Goal: Communication & Community: Participate in discussion

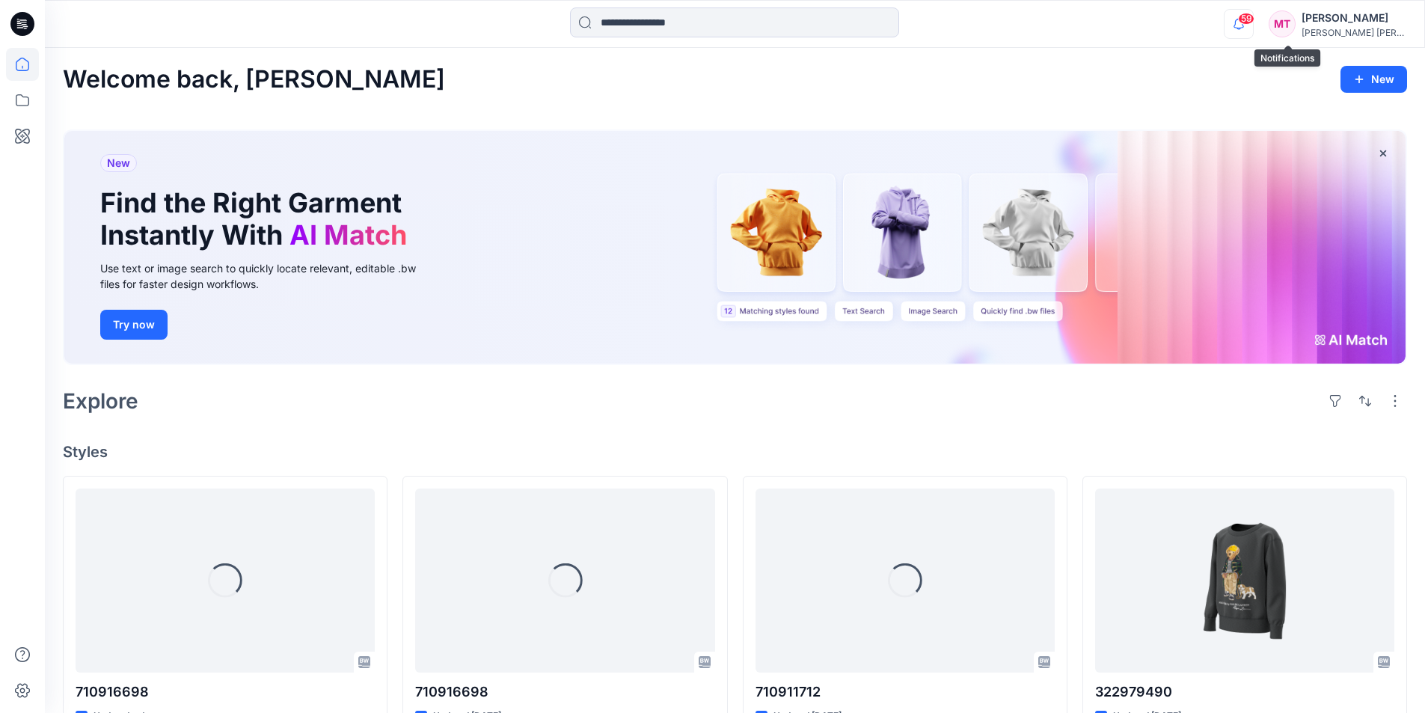
click at [1253, 10] on icon "button" at bounding box center [1238, 24] width 28 height 30
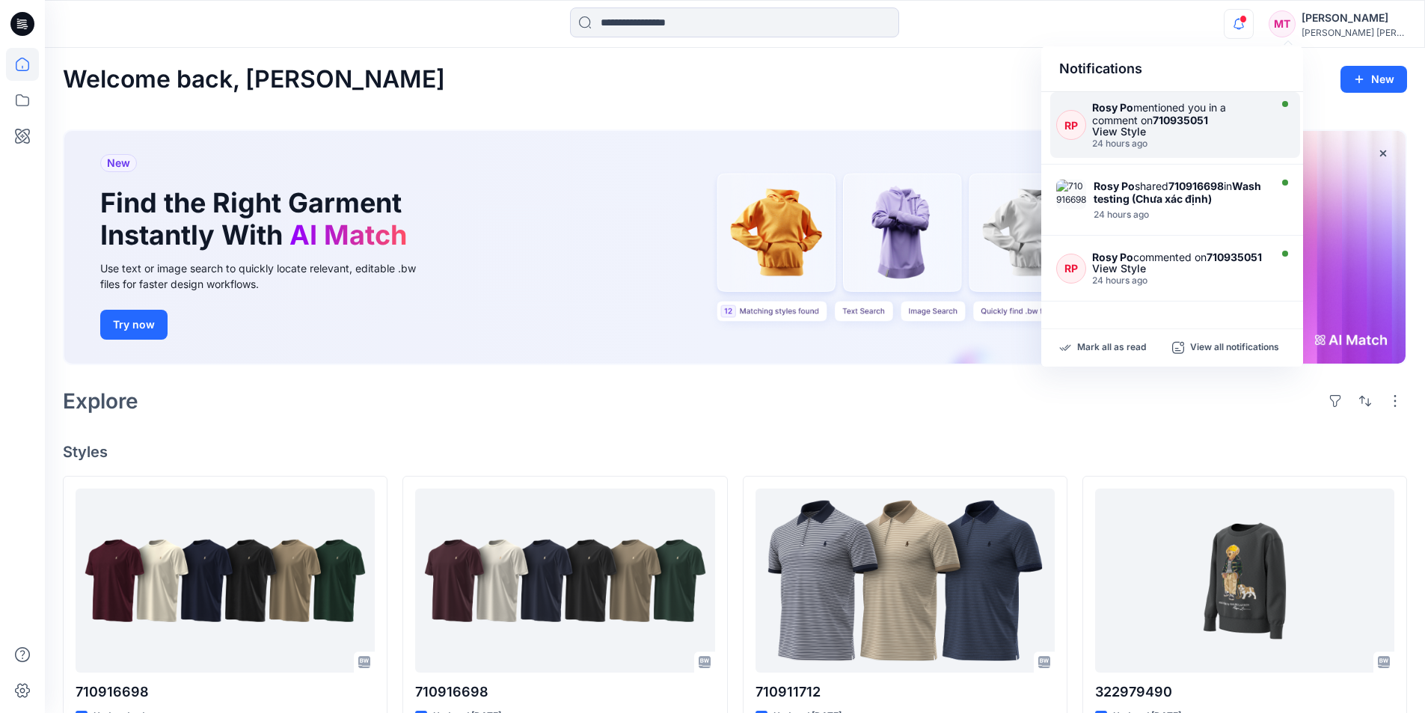
click at [1182, 136] on div "View Style" at bounding box center [1179, 131] width 174 height 10
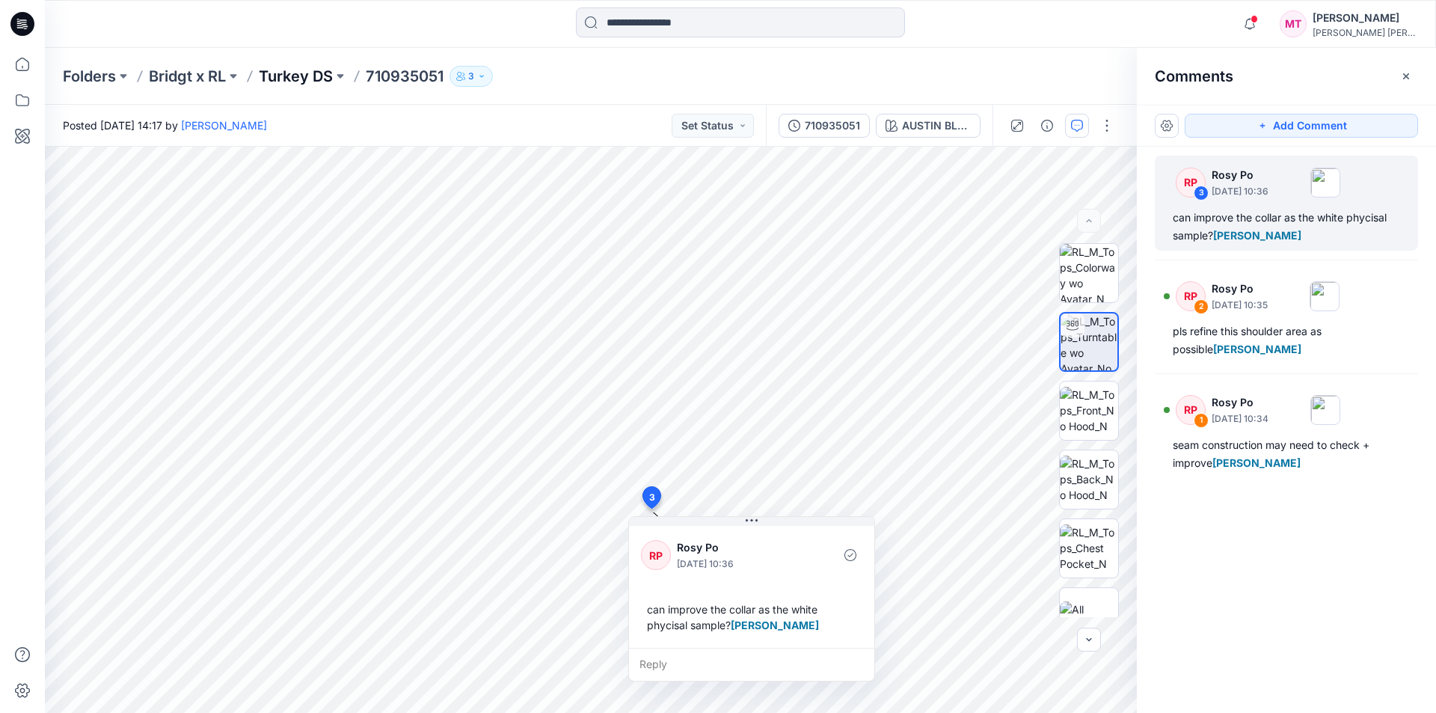
click at [315, 71] on p "Turkey DS" at bounding box center [296, 76] width 74 height 21
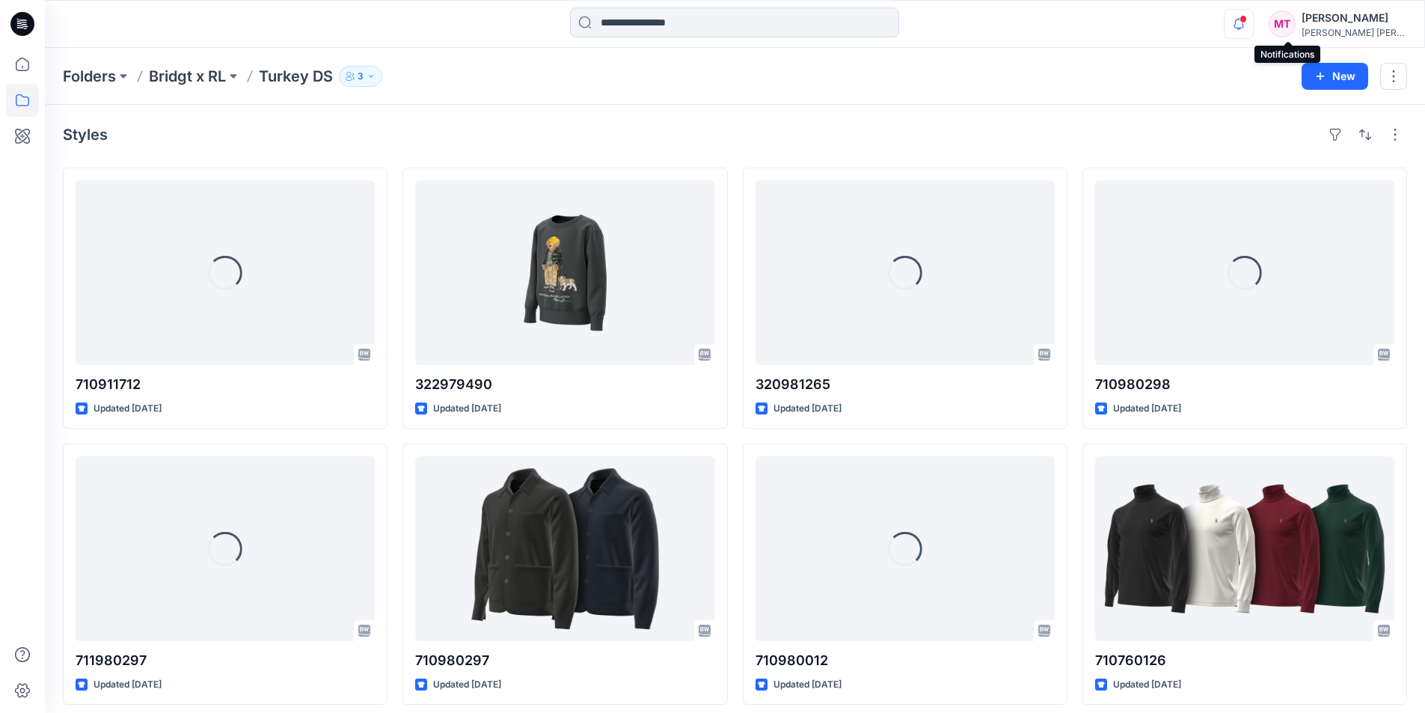
click at [1253, 23] on icon "button" at bounding box center [1238, 24] width 28 height 30
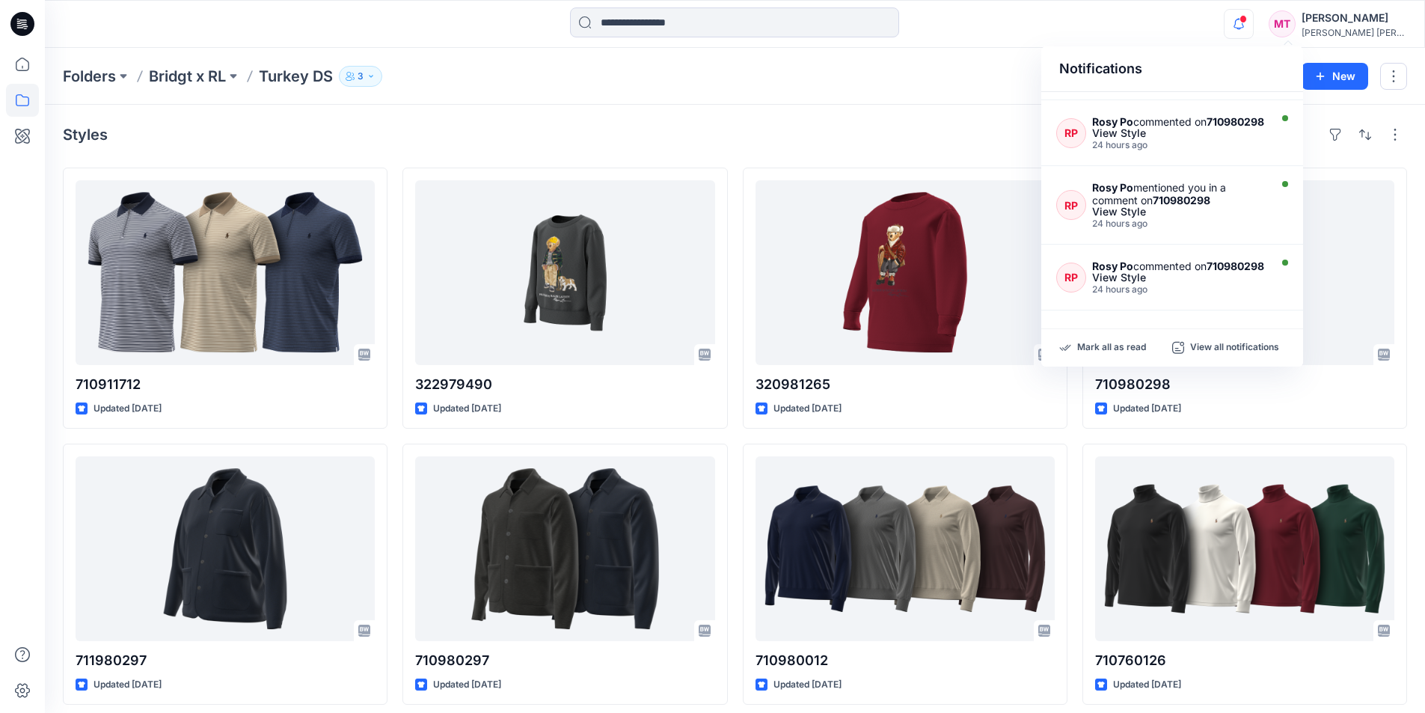
scroll to position [553, 0]
click at [1203, 343] on p "View all notifications" at bounding box center [1234, 347] width 89 height 13
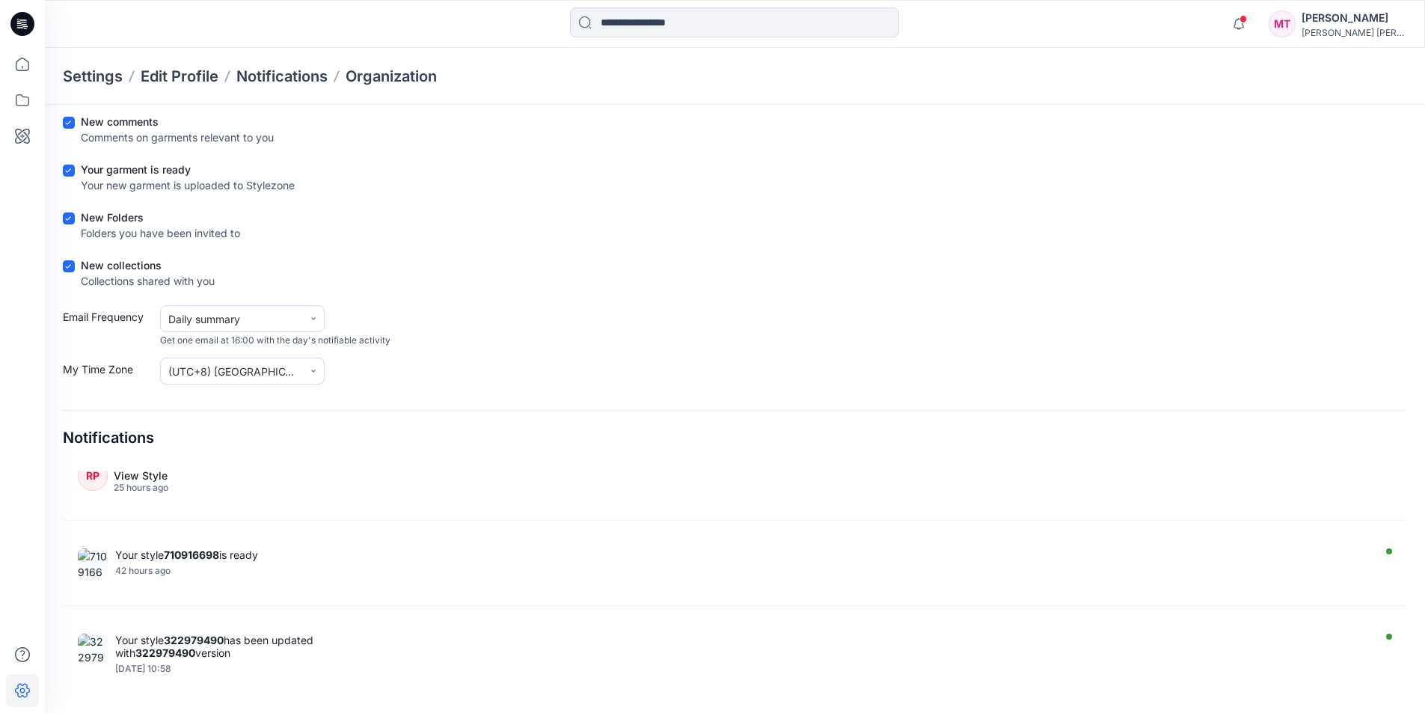
scroll to position [1571, 0]
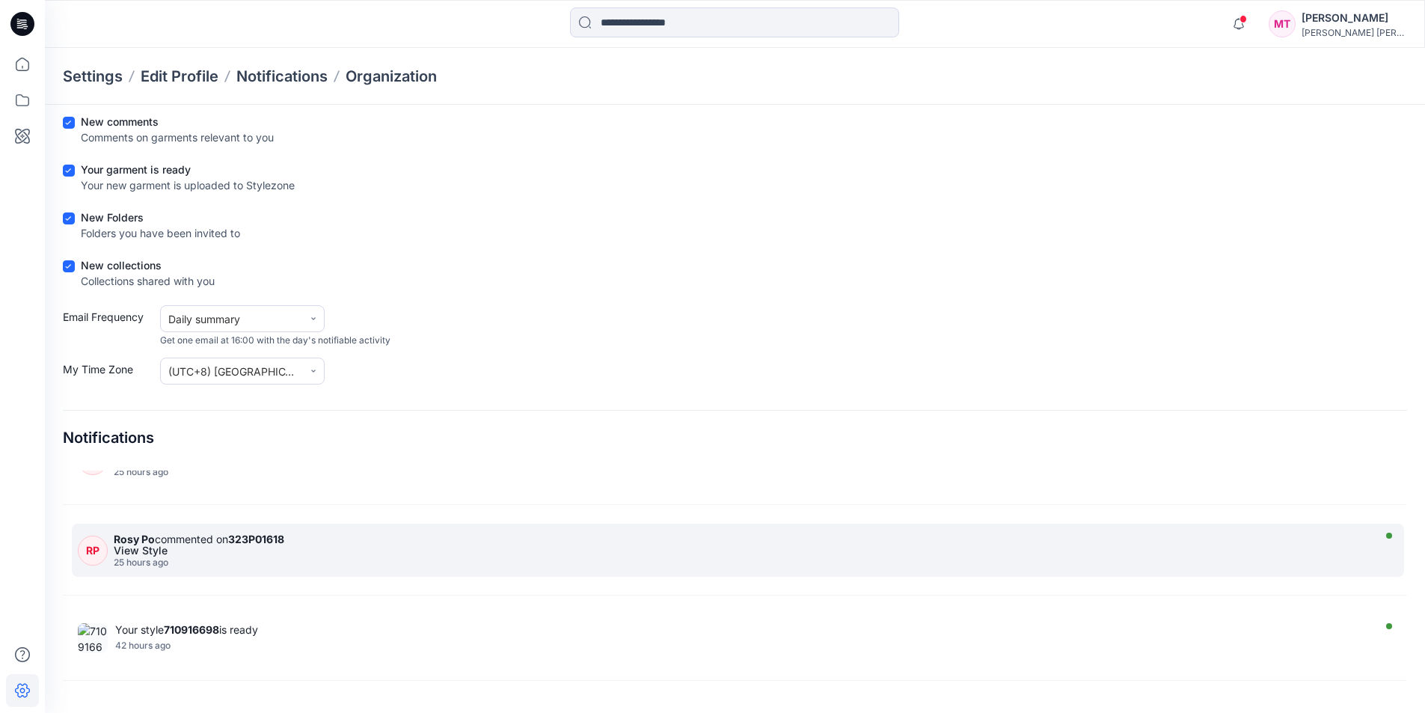
click at [233, 554] on div "View Style" at bounding box center [741, 550] width 1254 height 10
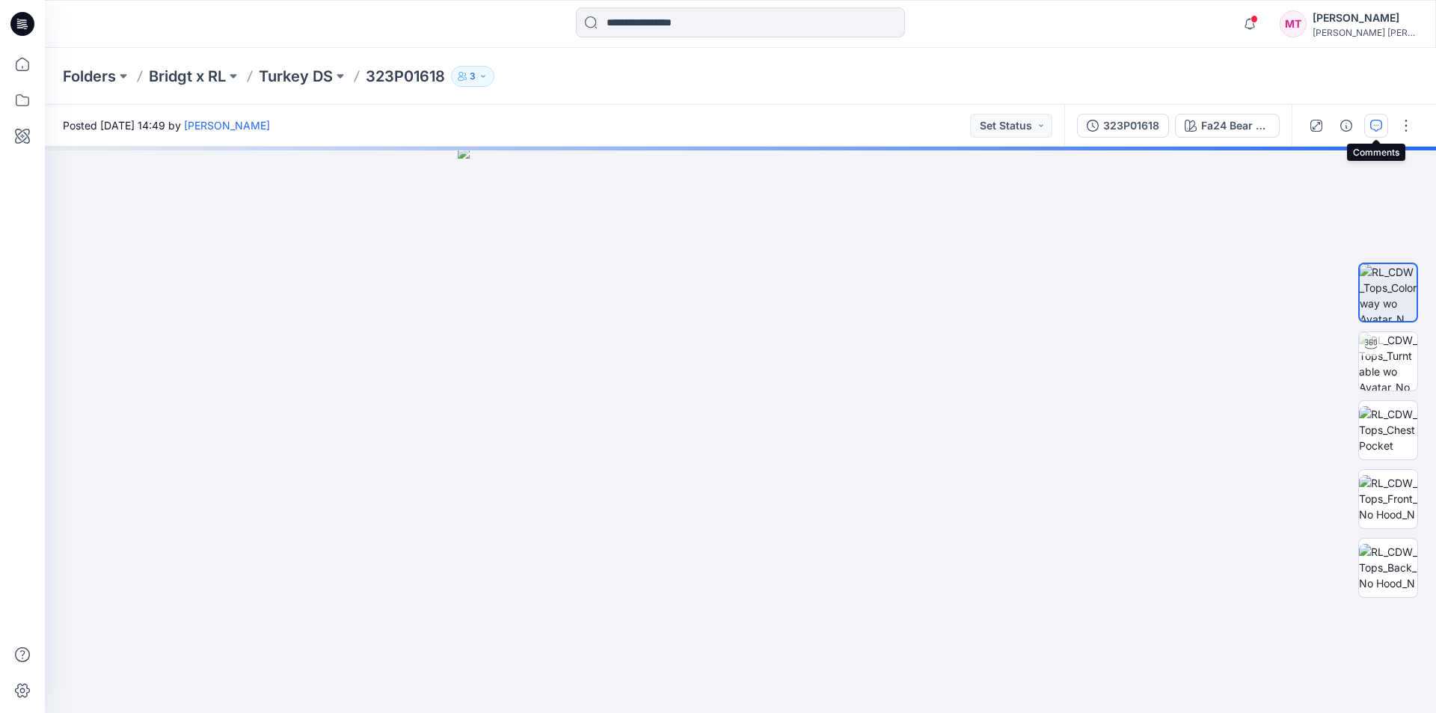
click at [1375, 127] on icon "button" at bounding box center [1376, 126] width 12 height 12
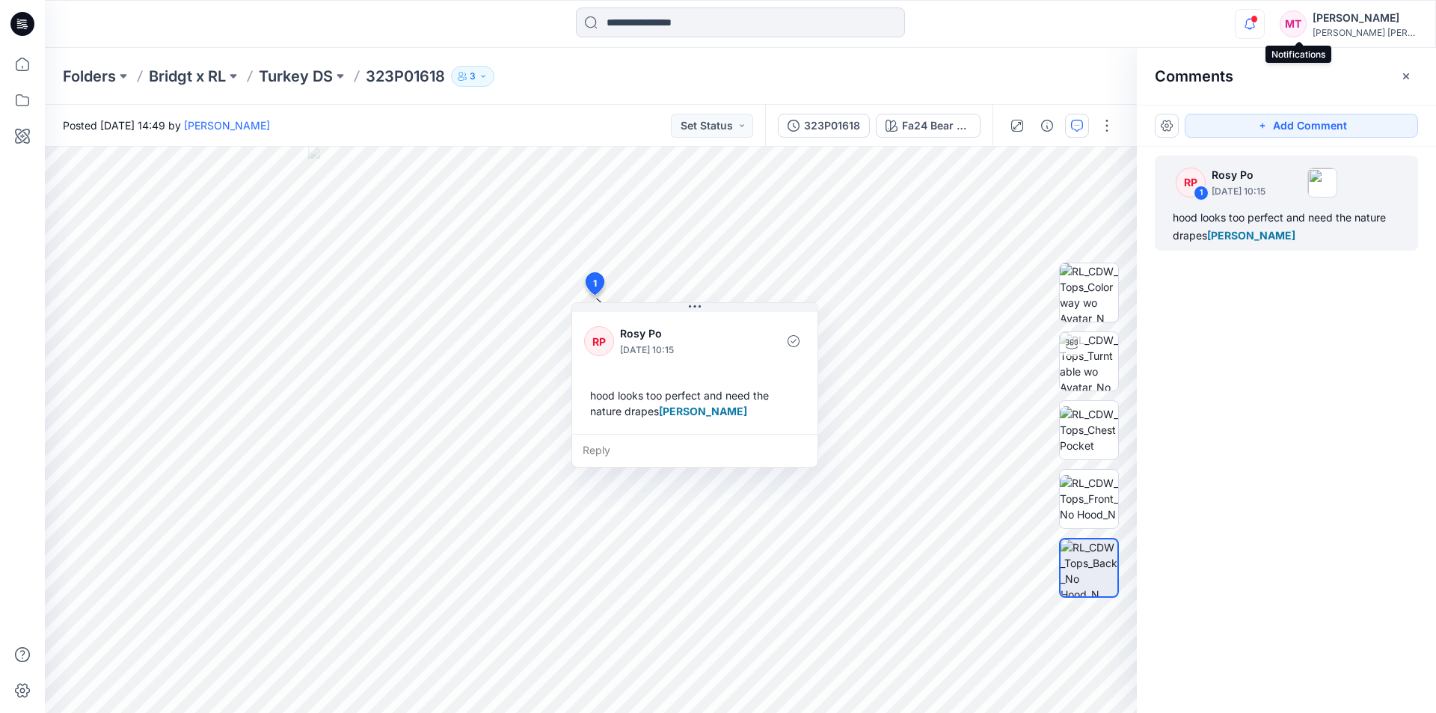
click at [1264, 15] on icon "button" at bounding box center [1249, 24] width 28 height 30
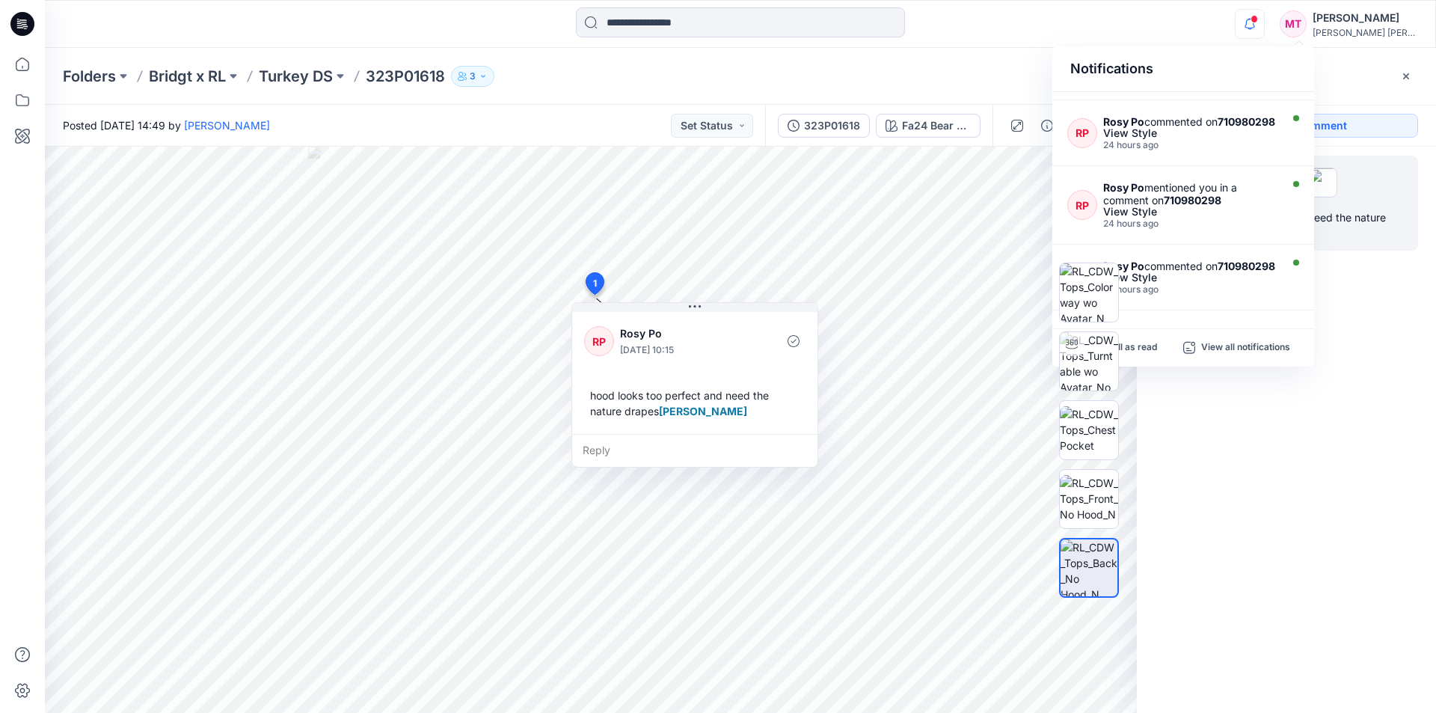
click at [731, 69] on div "Folders Bridgt x RL Turkey DS 323P01618 3" at bounding box center [682, 76] width 1238 height 21
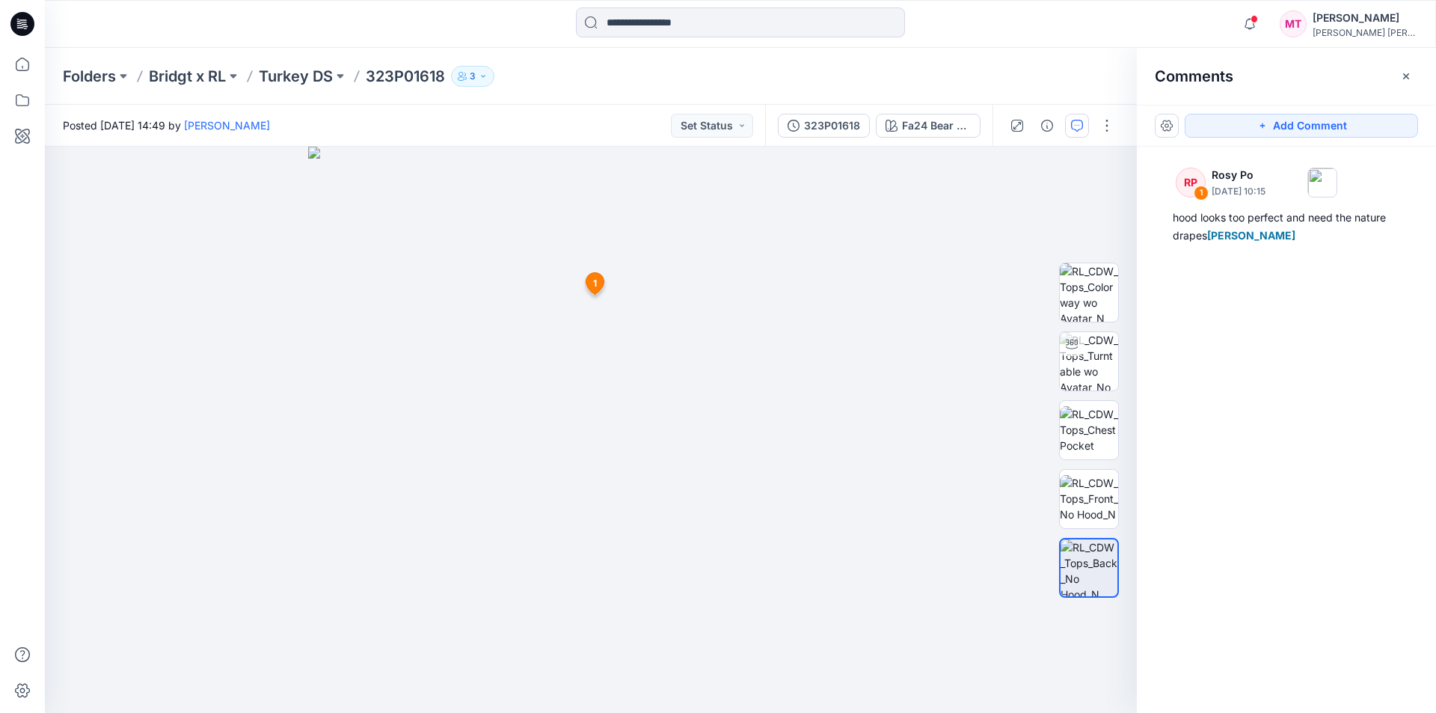
click at [1227, 429] on div "RP 1 Rosy Po [DATE] 10:15 hood looks too perfect and need the nature drapes Min…" at bounding box center [1286, 402] width 299 height 511
click at [1234, 398] on div "RP 1 Rosy Po [DATE] 10:15 hood looks too perfect and need the nature drapes Min…" at bounding box center [1286, 402] width 299 height 511
click at [1264, 22] on icon "button" at bounding box center [1249, 24] width 28 height 30
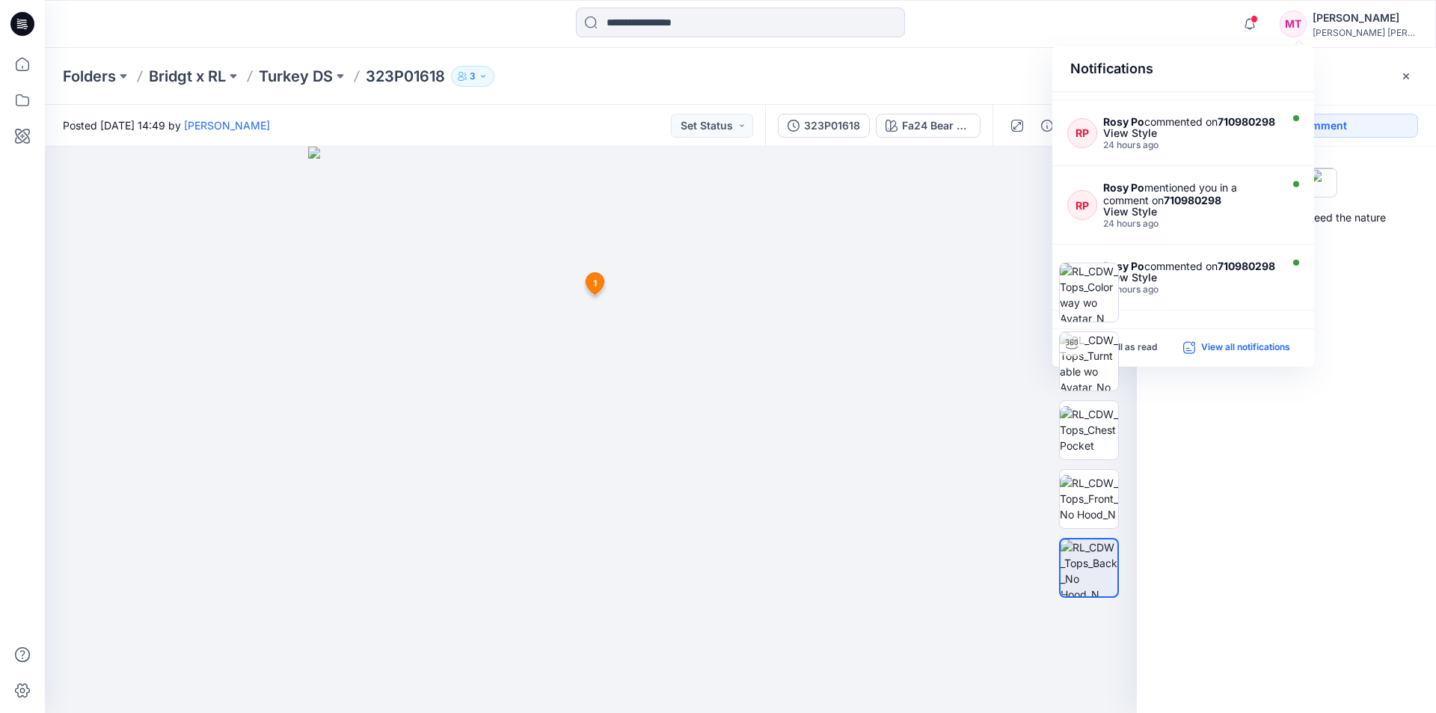
click at [1232, 345] on p "View all notifications" at bounding box center [1245, 347] width 89 height 13
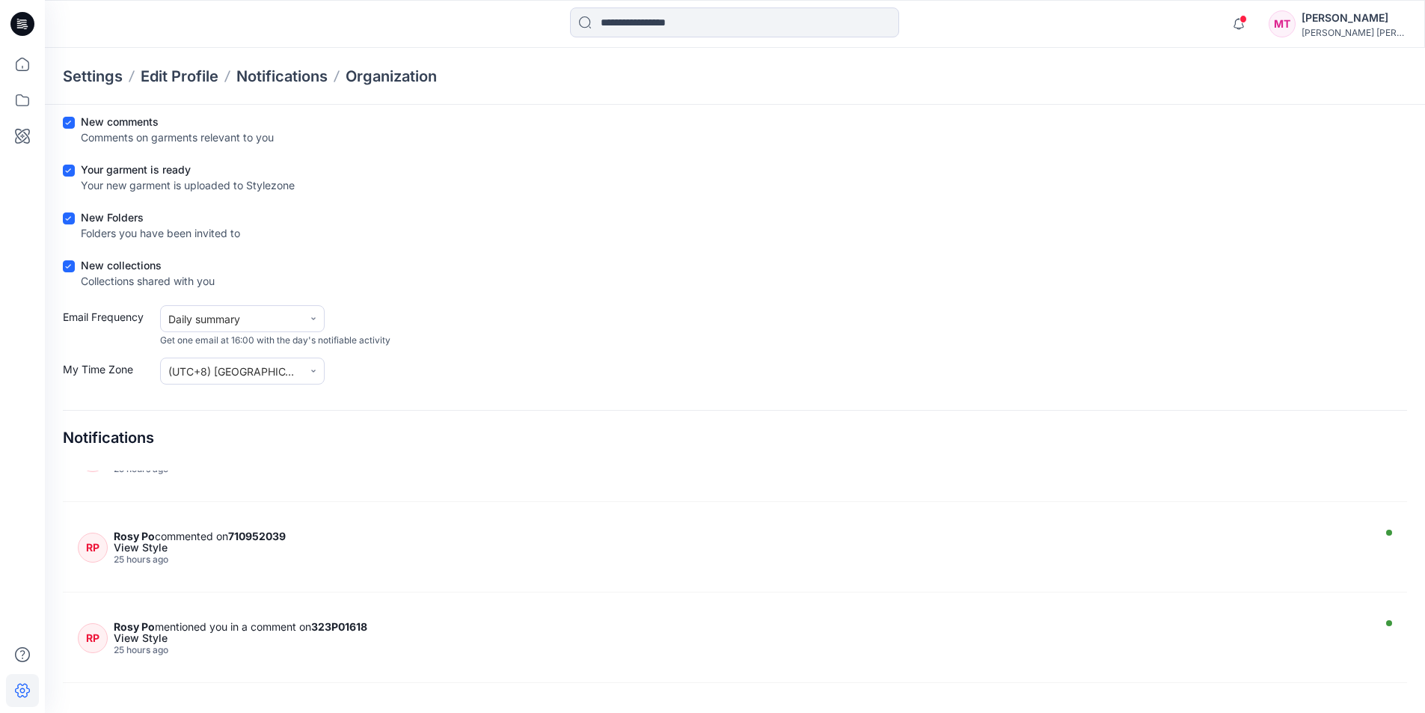
scroll to position [1418, 0]
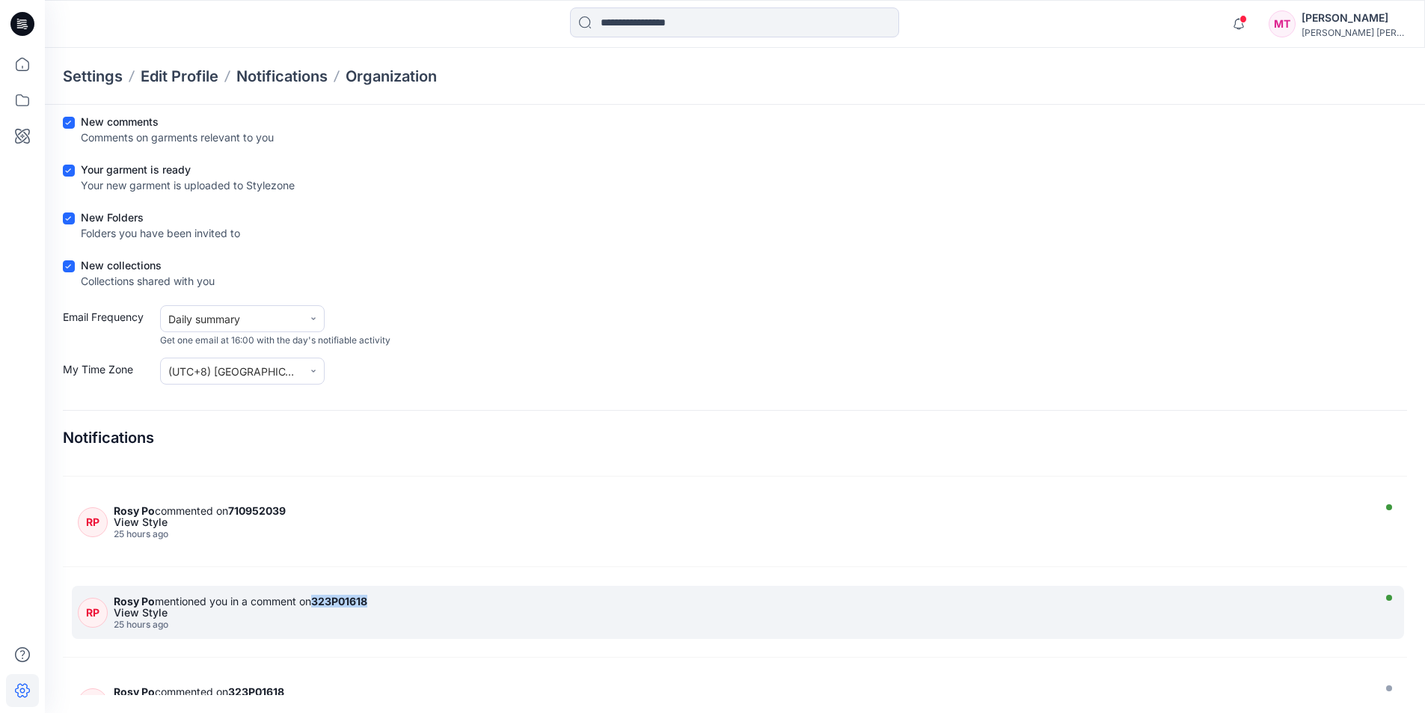
drag, startPoint x: 395, startPoint y: 604, endPoint x: 319, endPoint y: 604, distance: 75.5
click at [319, 604] on div "[PERSON_NAME] mentioned you in a comment on 323P01618" at bounding box center [741, 601] width 1254 height 13
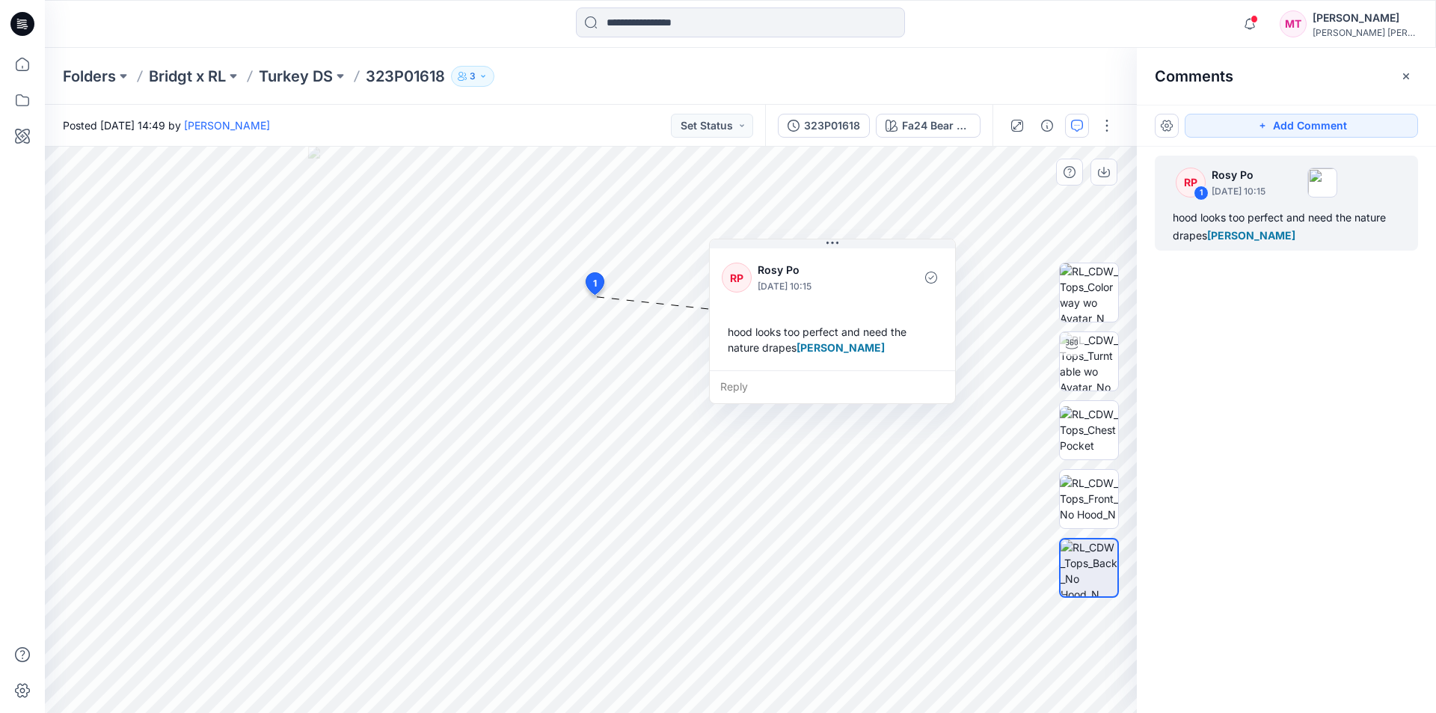
drag, startPoint x: 587, startPoint y: 390, endPoint x: 725, endPoint y: 327, distance: 151.6
click at [725, 327] on div "hood looks too perfect and need the nature drapes [PERSON_NAME]" at bounding box center [832, 339] width 221 height 43
click at [1244, 511] on div "RP 1 Rosy Po [DATE] 10:15 hood looks too perfect and need the nature drapes Min…" at bounding box center [1286, 402] width 299 height 511
click at [1326, 414] on div "RP 1 Rosy Po [DATE] 10:15 hood looks too perfect and need the nature drapes Min…" at bounding box center [1286, 402] width 299 height 511
click at [1366, 21] on div "[PERSON_NAME]" at bounding box center [1365, 18] width 105 height 18
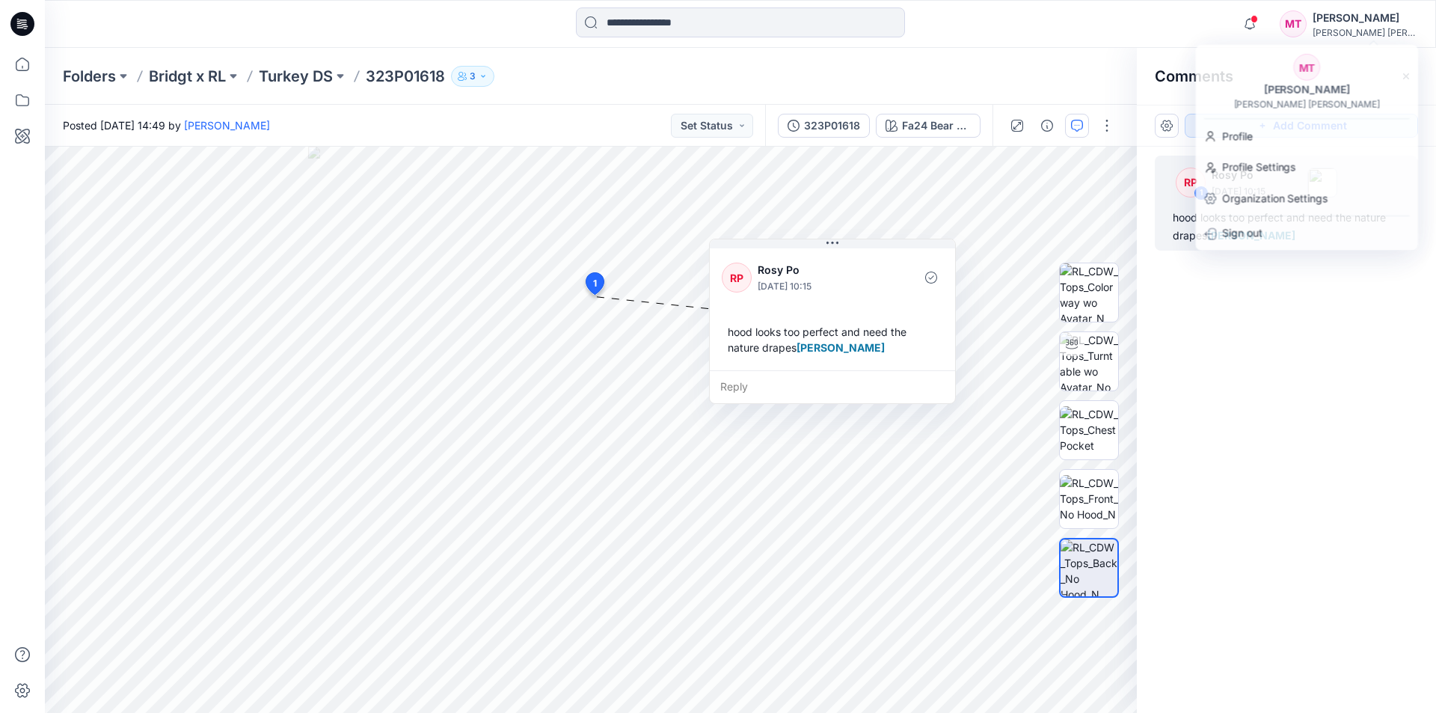
click at [1256, 402] on div "RP 1 Rosy Po [DATE] 10:15 hood looks too perfect and need the nature drapes Min…" at bounding box center [1286, 402] width 299 height 511
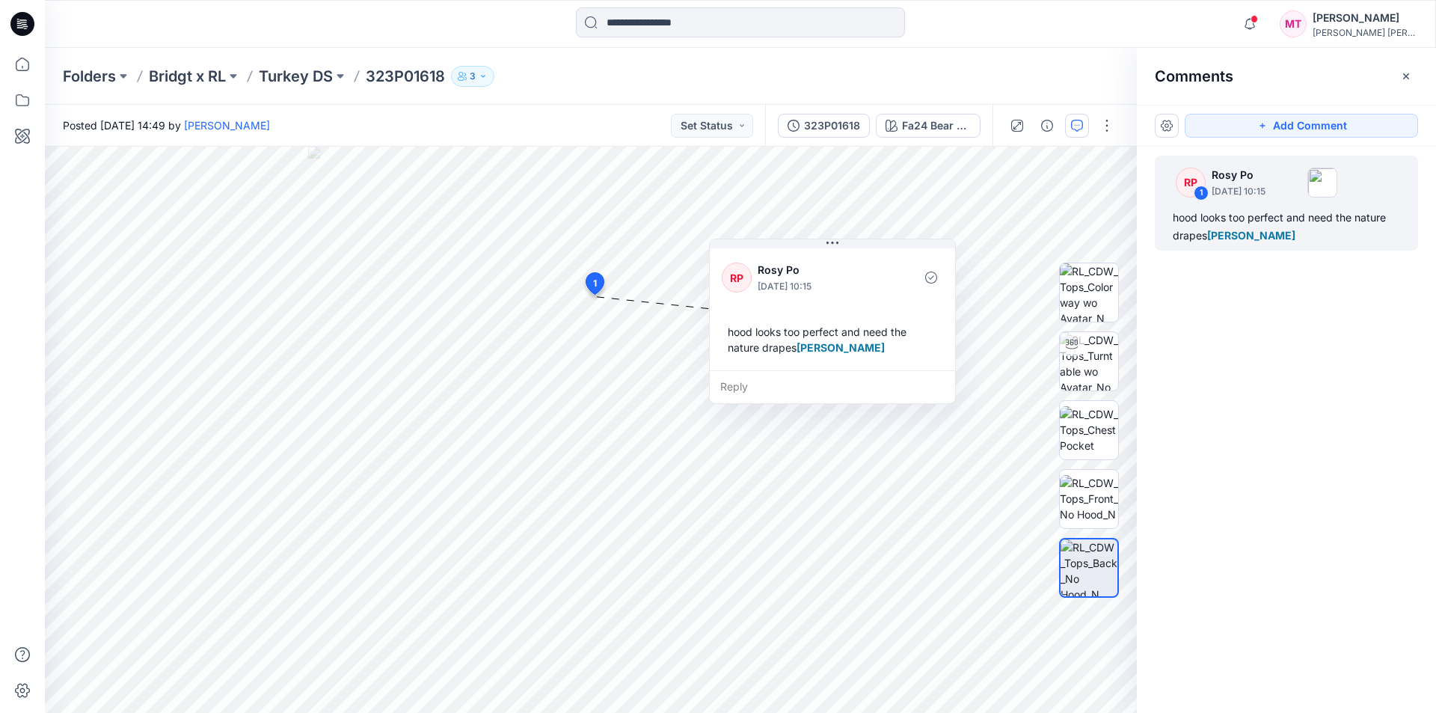
click at [1025, 57] on div "Folders Bridgt x RL Turkey DS 323P01618 3" at bounding box center [740, 76] width 1391 height 57
